Goal: Communication & Community: Answer question/provide support

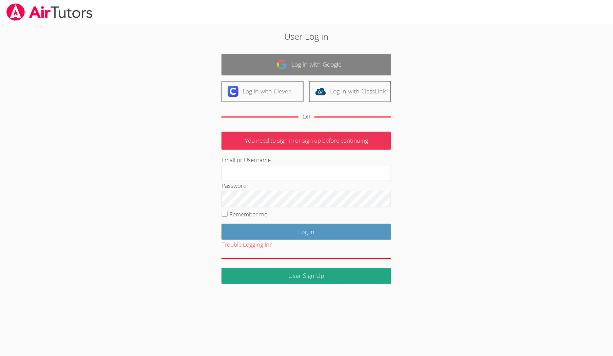
click at [320, 58] on link "Log in with Google" at bounding box center [307, 64] width 170 height 21
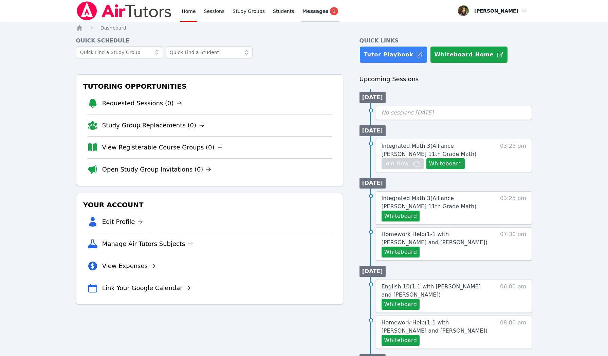
click at [311, 16] on link "Messages 1" at bounding box center [320, 11] width 39 height 22
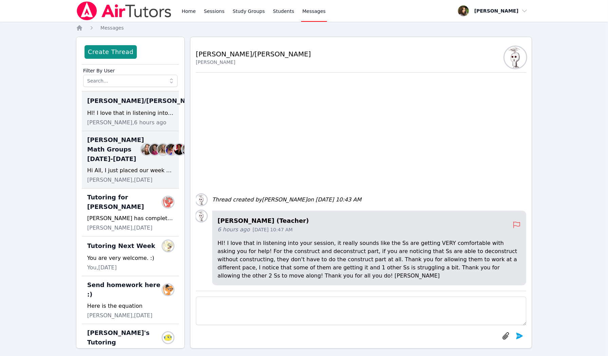
click at [124, 164] on div "[PERSON_NAME] Math Groups [DATE]-[DATE] Members" at bounding box center [130, 149] width 86 height 29
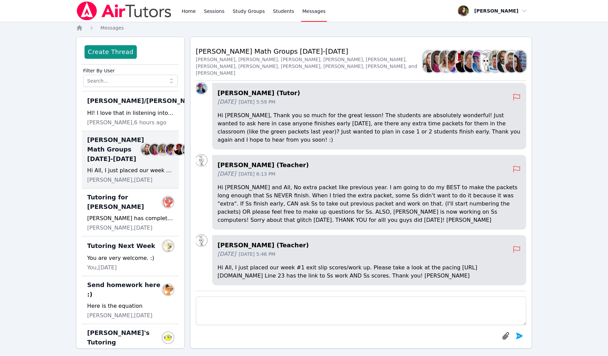
click at [365, 272] on p "Hi All, I just placed our week #1 exit slip scores/work up. Please take a look …" at bounding box center [369, 271] width 303 height 16
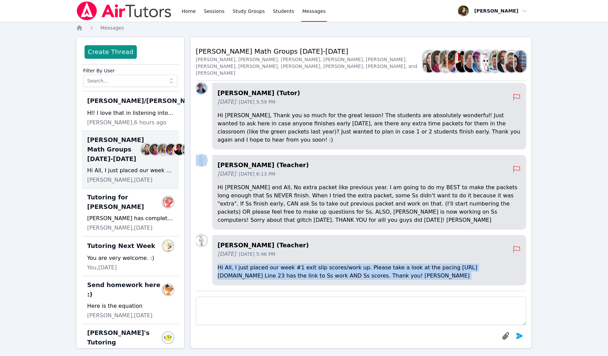
click at [365, 272] on p "Hi All, I just placed our week #1 exit slip scores/work up. Please take a look …" at bounding box center [369, 271] width 303 height 16
click at [324, 269] on p "Hi All, I just placed our week #1 exit slip scores/work up. Please take a look …" at bounding box center [369, 271] width 303 height 16
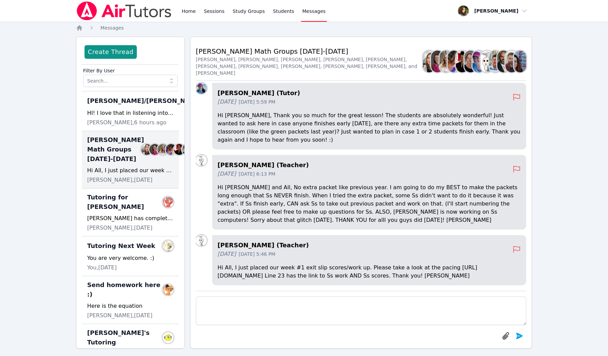
drag, startPoint x: 216, startPoint y: 265, endPoint x: 296, endPoint y: 274, distance: 80.2
click at [296, 274] on div "Joyce Law (Teacher) 3 days ago Sep 19, 2025 5:46 PM Hi All, I just placed our w…" at bounding box center [369, 260] width 314 height 50
copy p "https://docs.google.com/spreadsheets/d/1xplnO0Q5GOBY4rmLAPik9uwUOCaHH5SXYTjeGrz…"
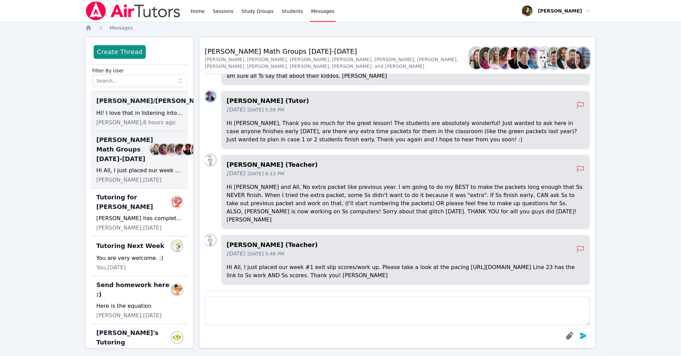
click at [135, 118] on span "Joyce Law, 6 hours ago" at bounding box center [135, 122] width 79 height 8
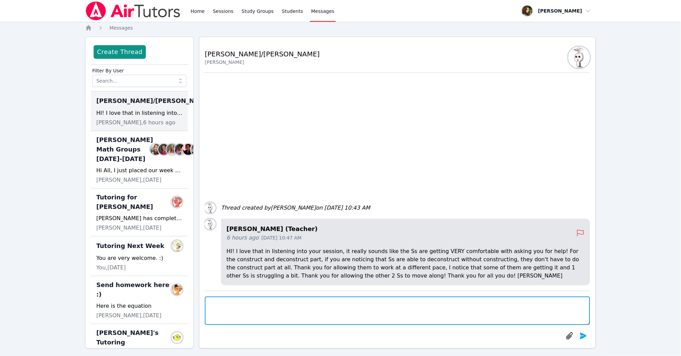
click at [286, 306] on textarea at bounding box center [397, 310] width 385 height 29
type textarea "Hi Joyce, Thank you"
